Goal: Information Seeking & Learning: Learn about a topic

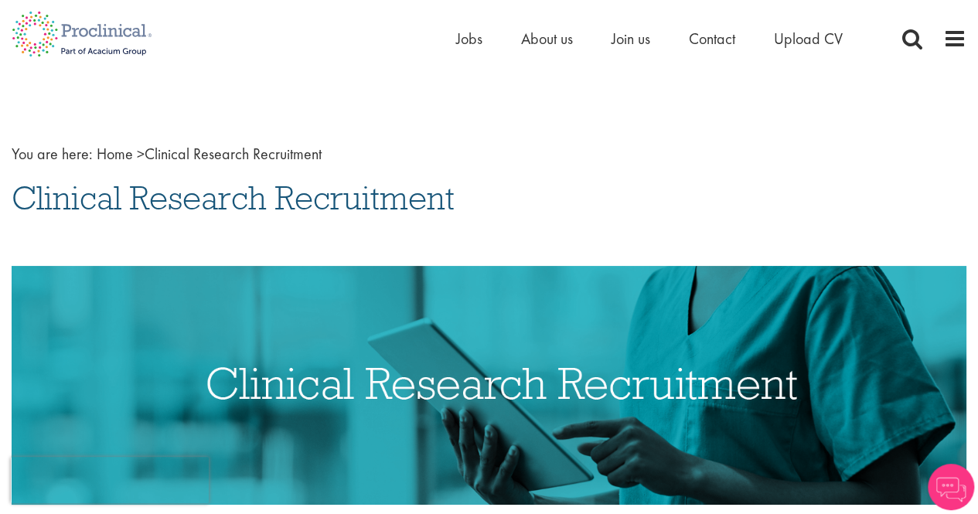
click at [453, 33] on div "Home Jobs About us Join us Contact Upload CV" at bounding box center [483, 29] width 966 height 58
click at [472, 36] on span "Jobs" at bounding box center [469, 39] width 26 height 20
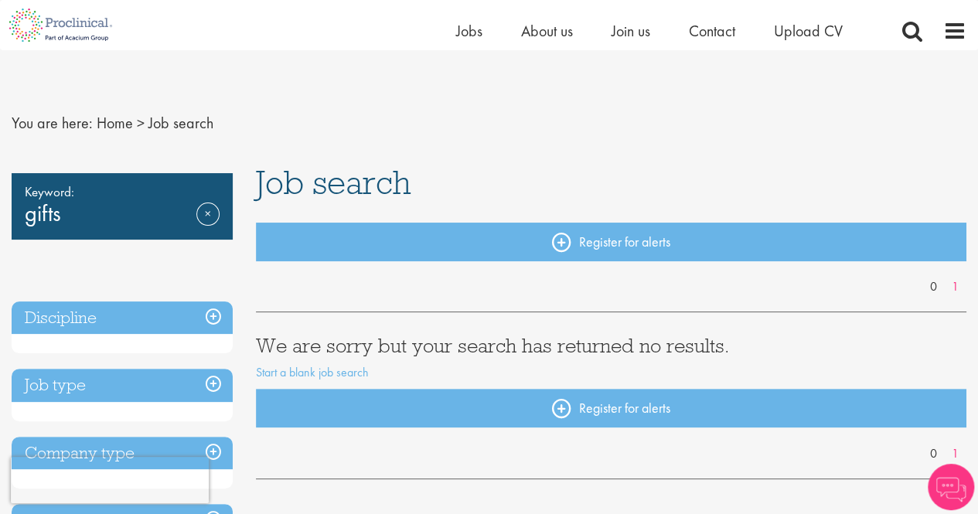
scroll to position [104, 0]
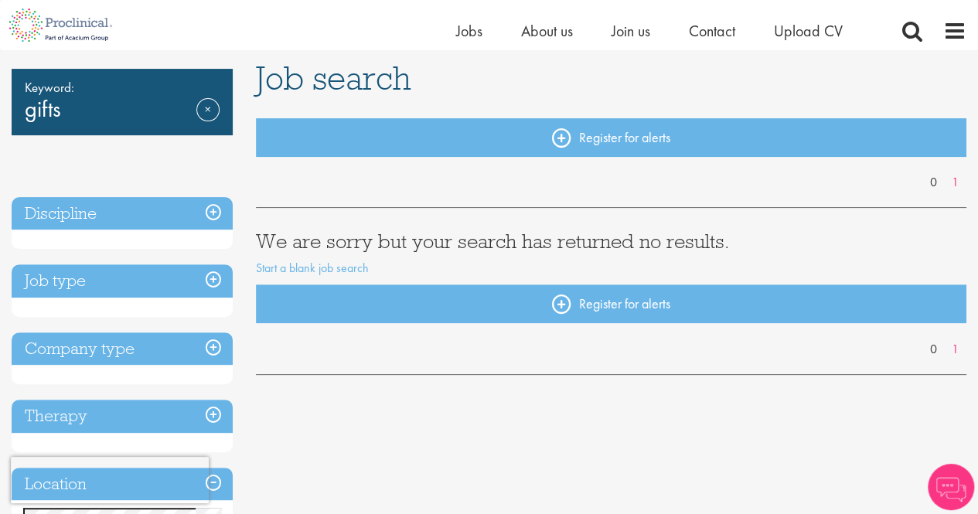
click at [210, 276] on h3 "Job type" at bounding box center [122, 280] width 221 height 33
click at [216, 284] on h3 "Job type" at bounding box center [122, 280] width 221 height 33
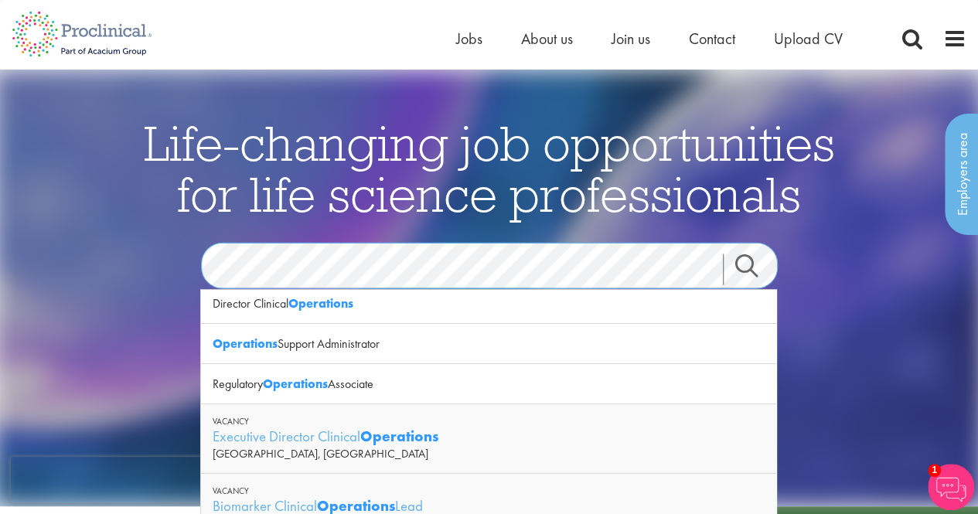
scroll to position [114, 0]
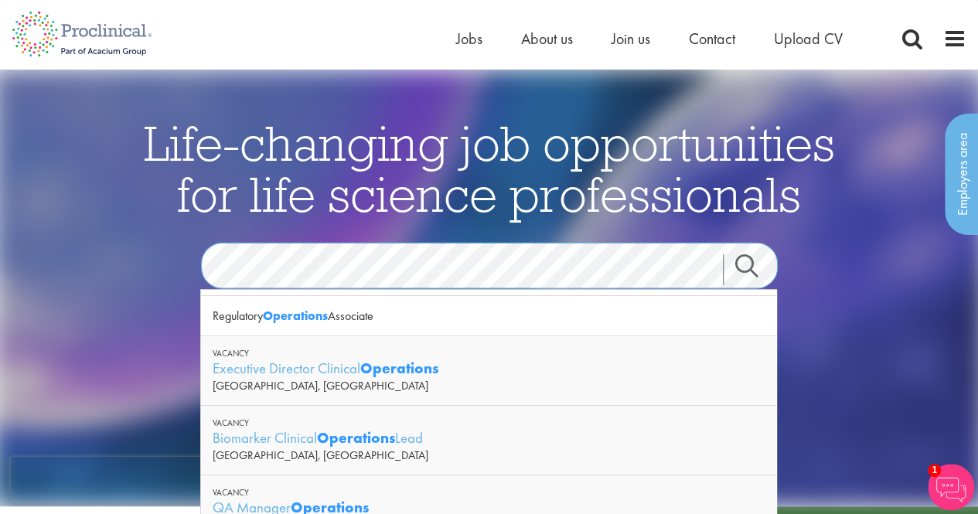
click at [105, 317] on div "Life-changing job opportunities for life science professionals Jobs Search See …" at bounding box center [489, 310] width 773 height 386
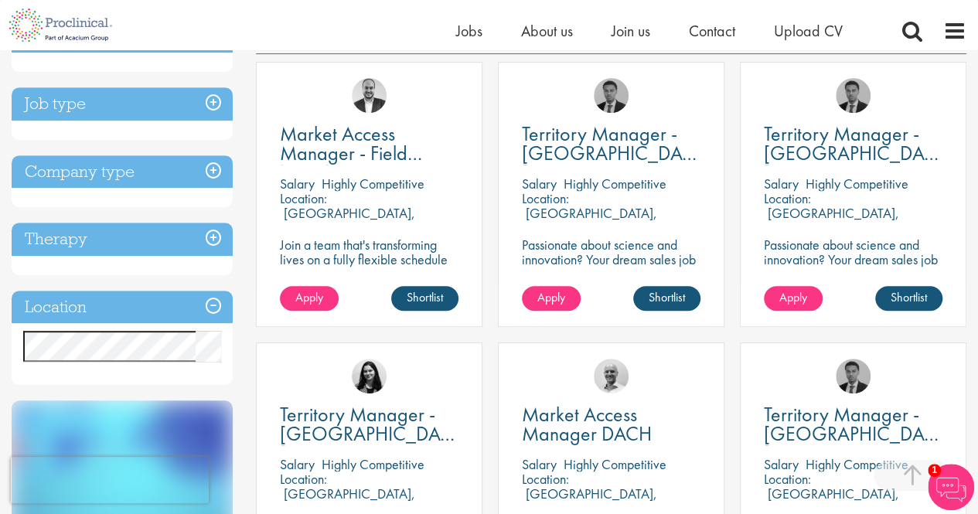
scroll to position [279, 0]
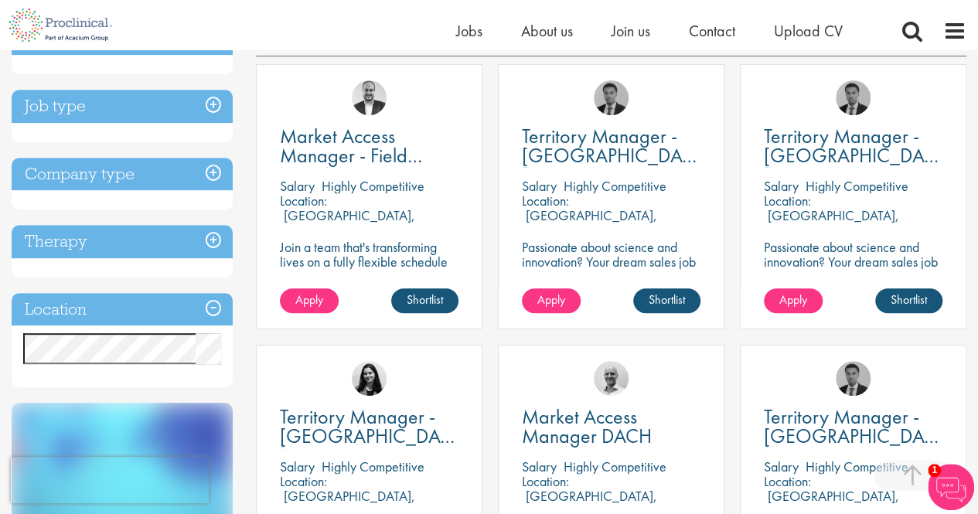
click at [213, 104] on h3 "Job type" at bounding box center [122, 106] width 221 height 33
